Goal: Task Accomplishment & Management: Use online tool/utility

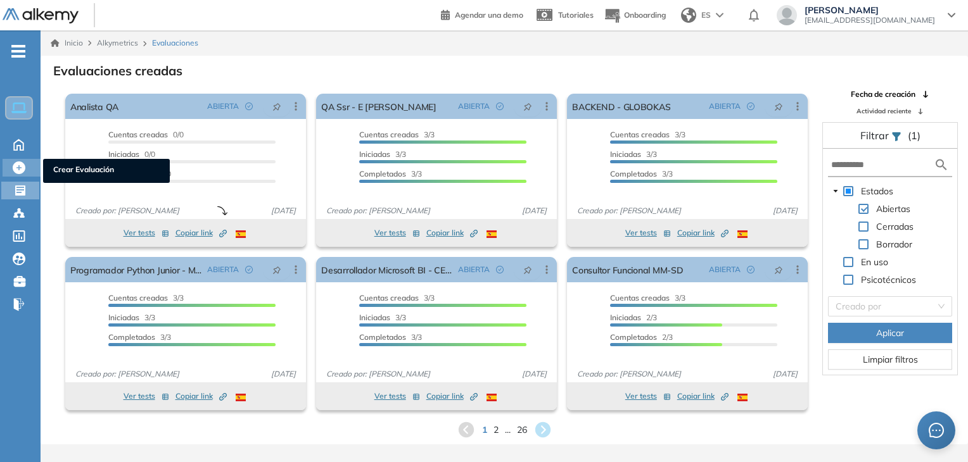
click at [18, 168] on icon at bounding box center [19, 168] width 13 height 13
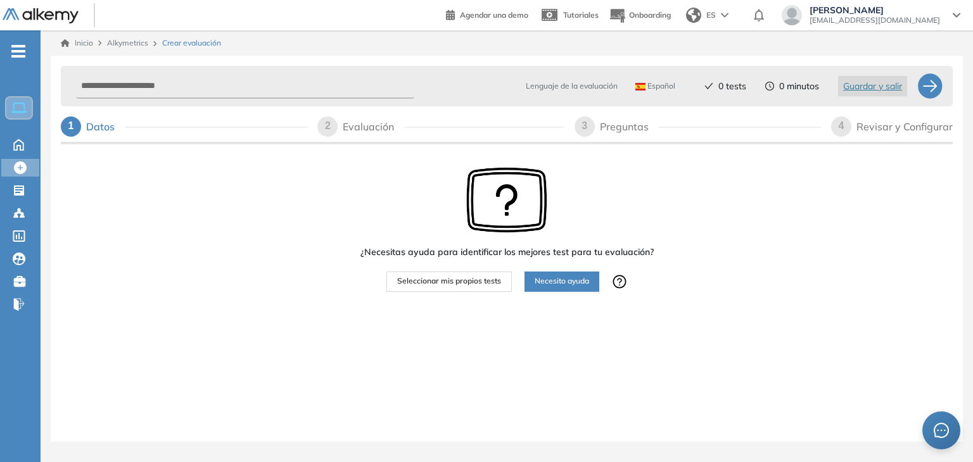
click at [449, 286] on span "Seleccionar mis propios tests" at bounding box center [449, 282] width 104 height 12
click at [480, 282] on span "Seleccionar mis propios tests" at bounding box center [449, 282] width 104 height 12
click at [22, 189] on icon at bounding box center [19, 191] width 10 height 10
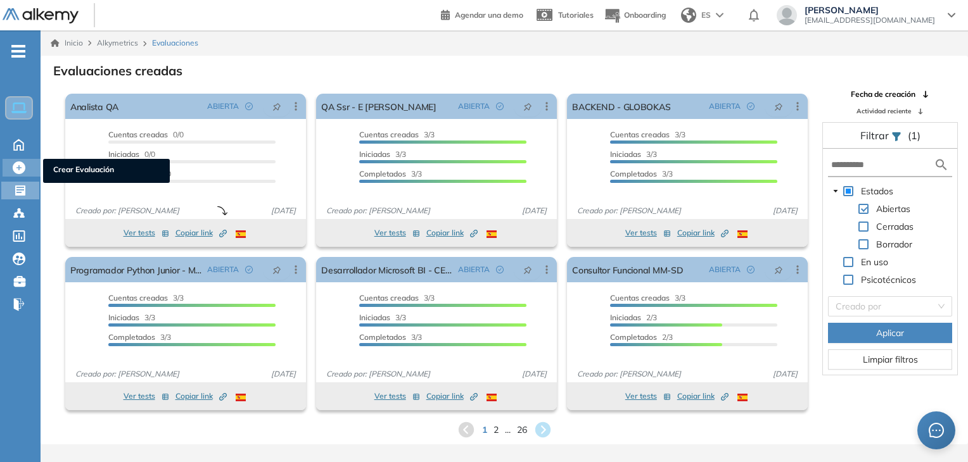
click at [20, 168] on icon at bounding box center [19, 168] width 13 height 13
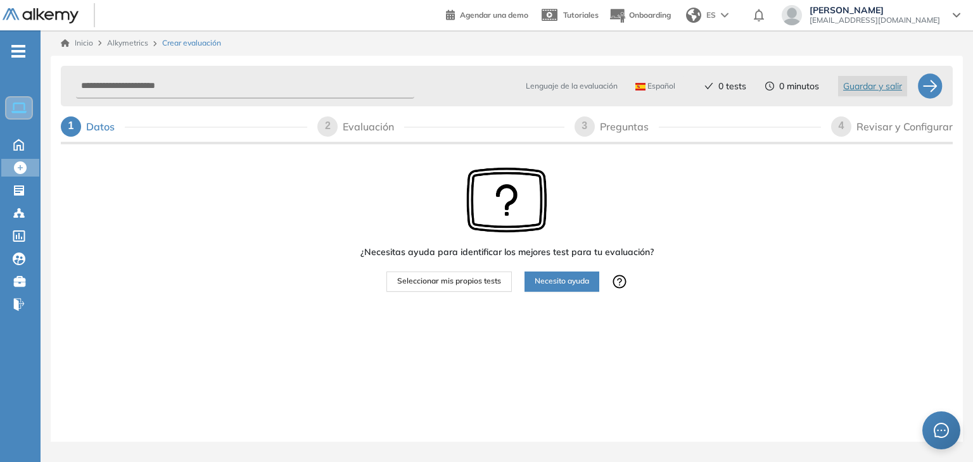
click at [451, 282] on span "Seleccionar mis propios tests" at bounding box center [449, 282] width 104 height 12
click at [521, 329] on div "¿Necesitas ayuda para identificar los mejores test para tu evaluación? Seleccio…" at bounding box center [506, 269] width 293 height 244
click at [11, 183] on div "Evaluaciones Evaluaciones" at bounding box center [22, 191] width 38 height 18
